Goal: Communication & Community: Answer question/provide support

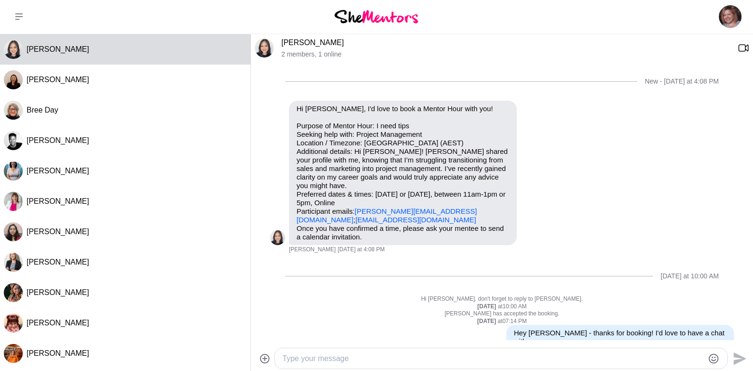
scroll to position [114, 0]
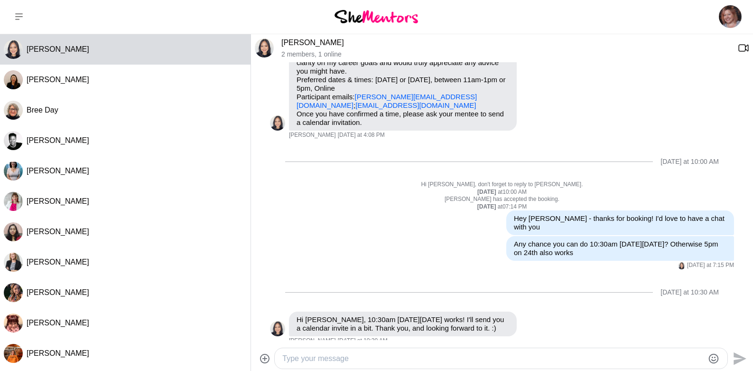
click at [414, 273] on div "[DATE] at 10:30 AM" at bounding box center [502, 292] width 464 height 38
click at [524, 315] on icon "Open Reaction Selector" at bounding box center [527, 318] width 6 height 6
click at [347, 293] on div "Select Reaction: Heart" at bounding box center [344, 297] width 9 height 9
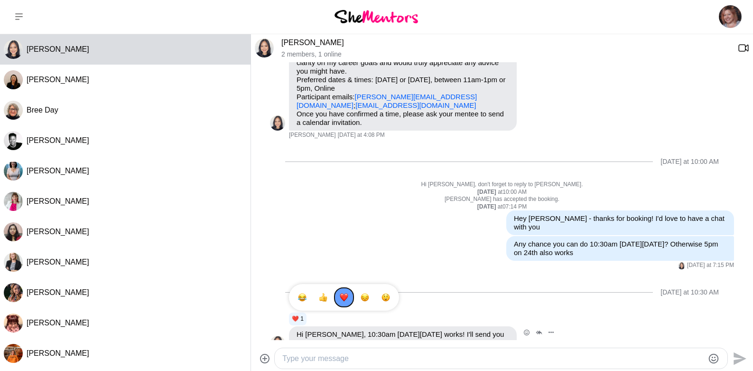
scroll to position [129, 0]
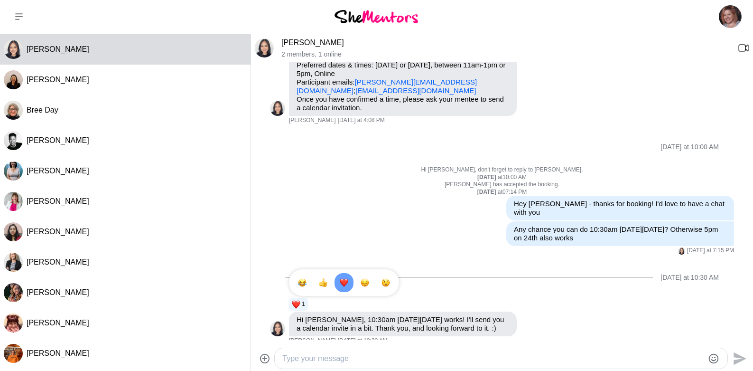
click at [354, 355] on textarea "Type your message" at bounding box center [492, 358] width 421 height 11
type textarea "Perfect, thank you! Look forward to chatting to you then"
click at [718, 358] on icon "Emoji picker" at bounding box center [714, 358] width 10 height 10
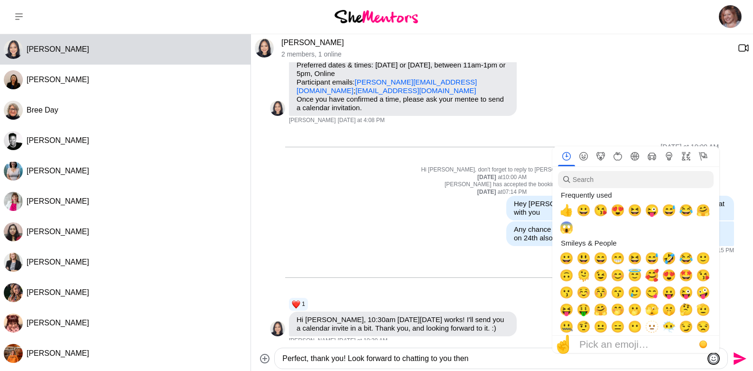
click at [709, 356] on icon "Emoji picker" at bounding box center [714, 358] width 10 height 10
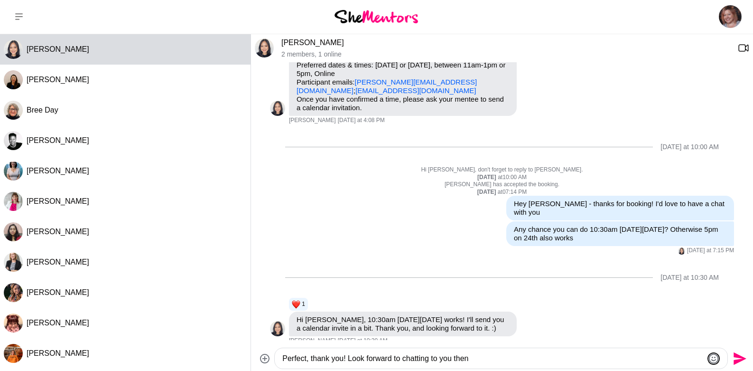
click at [716, 357] on icon "Emoji picker" at bounding box center [713, 358] width 11 height 11
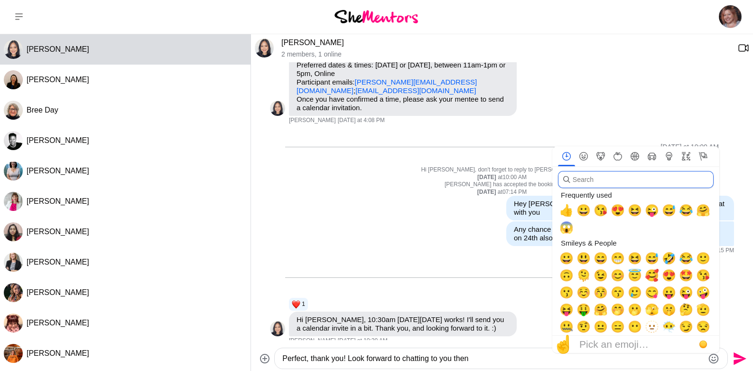
click at [612, 178] on input "search" at bounding box center [636, 179] width 156 height 17
type input "j"
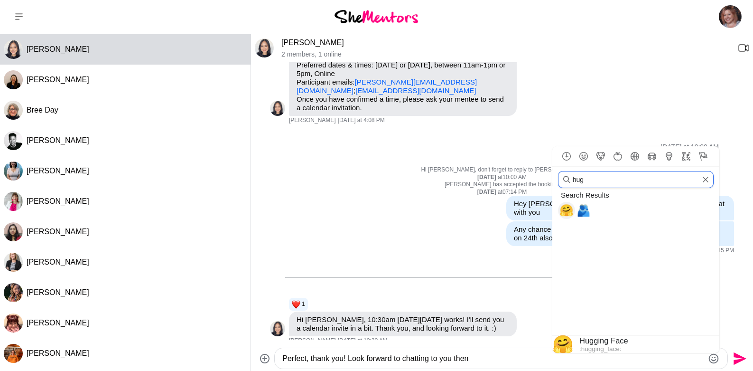
scroll to position [0, 0]
type input "hug"
click at [567, 207] on span "🤗" at bounding box center [567, 210] width 14 height 13
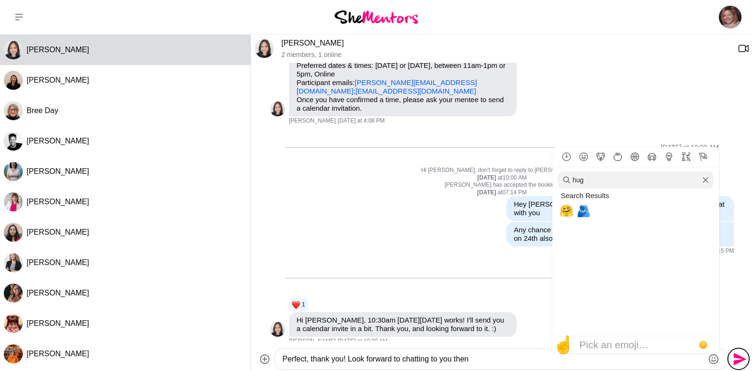
click at [741, 357] on icon "Send" at bounding box center [740, 358] width 13 height 13
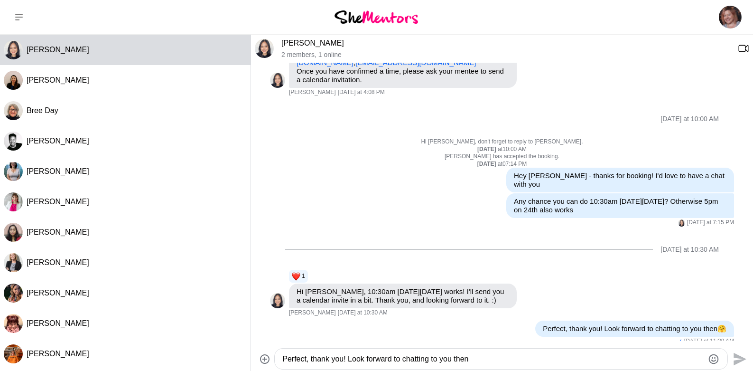
click at [524, 348] on div "Perfect, thank you! Look forward to chatting to you then" at bounding box center [501, 358] width 453 height 20
click at [529, 360] on textarea "Perfect, thank you! Look forward to chatting to you then" at bounding box center [492, 358] width 421 height 11
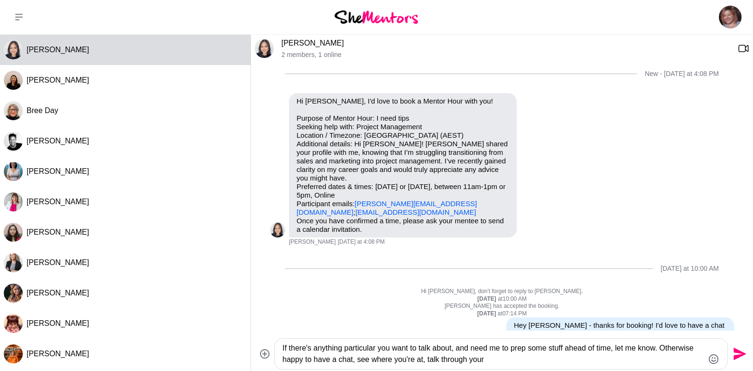
scroll to position [168, 0]
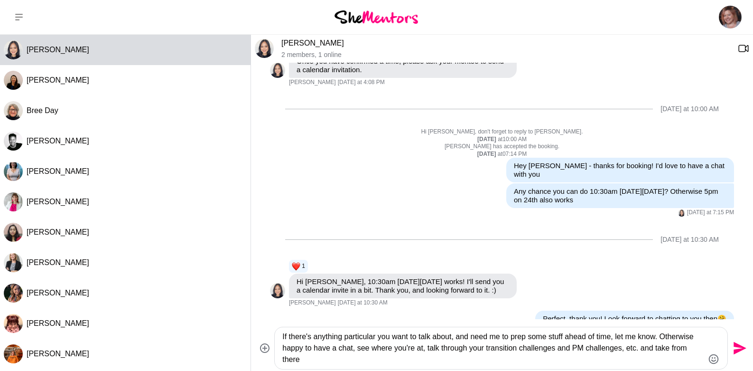
type textarea "If there's anything particular you want to talk about, and need me to prep some…"
click at [716, 361] on icon "Emoji picker" at bounding box center [713, 358] width 11 height 11
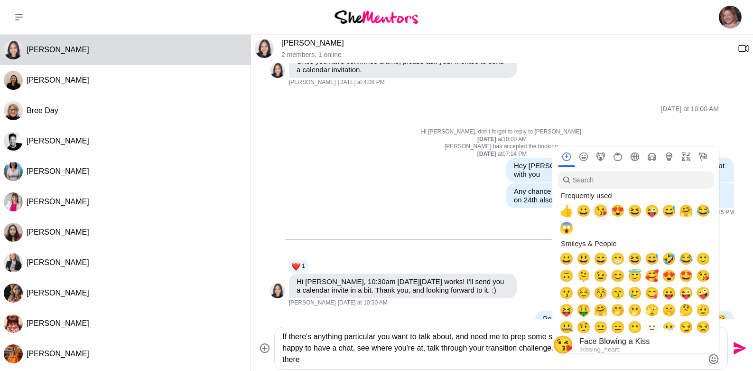
click at [606, 213] on span "😘" at bounding box center [601, 210] width 14 height 13
click at [738, 347] on icon "Send" at bounding box center [738, 347] width 15 height 15
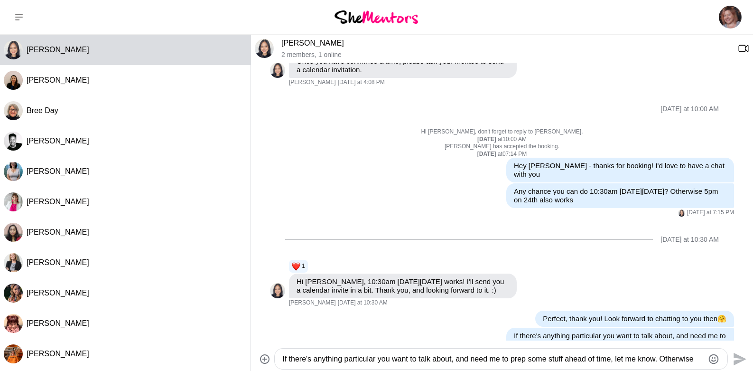
scroll to position [200, 0]
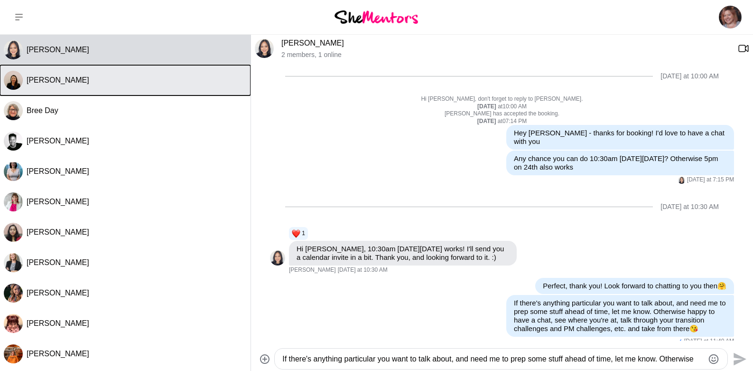
click at [66, 83] on span "[PERSON_NAME]" at bounding box center [58, 80] width 63 height 8
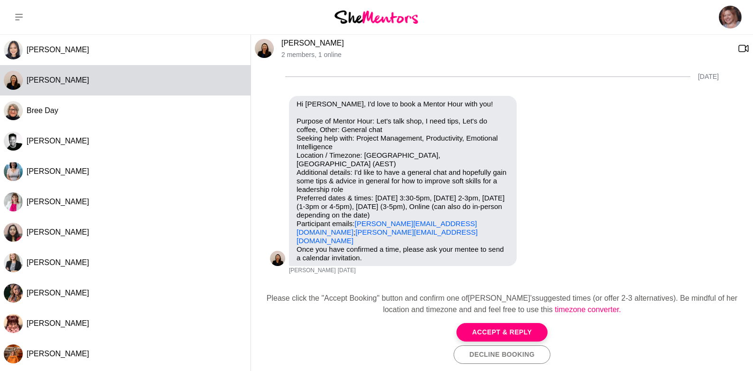
scroll to position [0, 0]
